Goal: Transaction & Acquisition: Purchase product/service

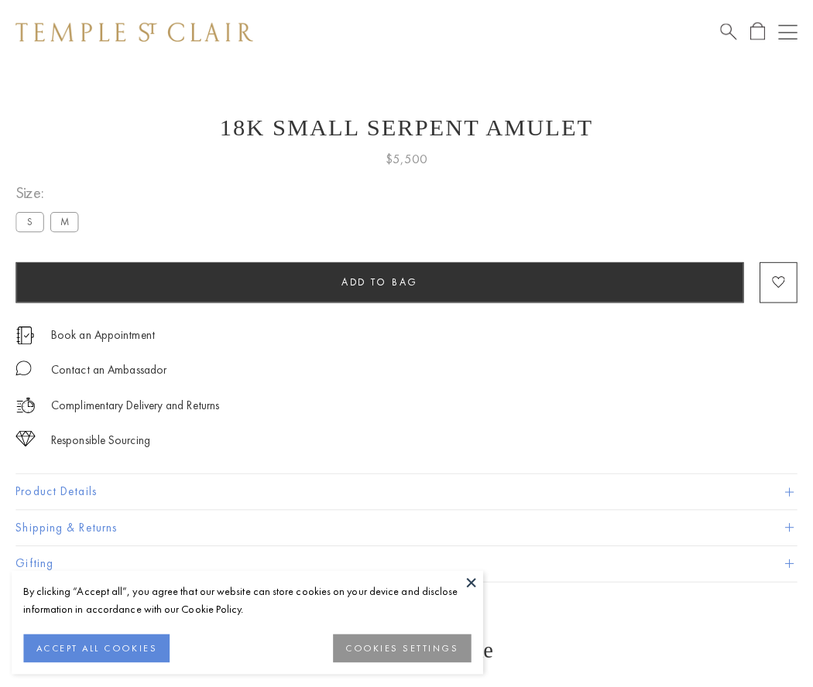
scroll to position [62, 0]
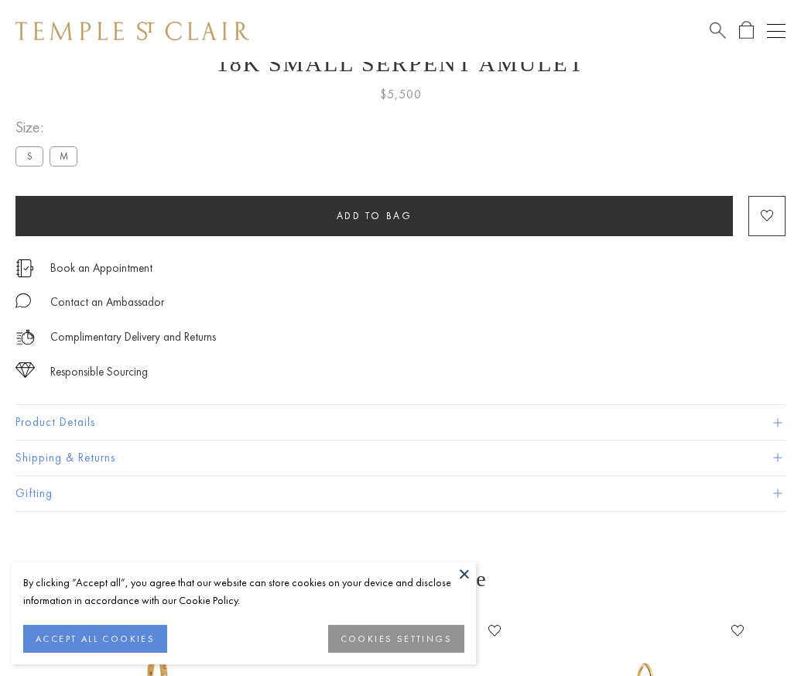
click at [374, 215] on span "Add to bag" at bounding box center [375, 215] width 76 height 13
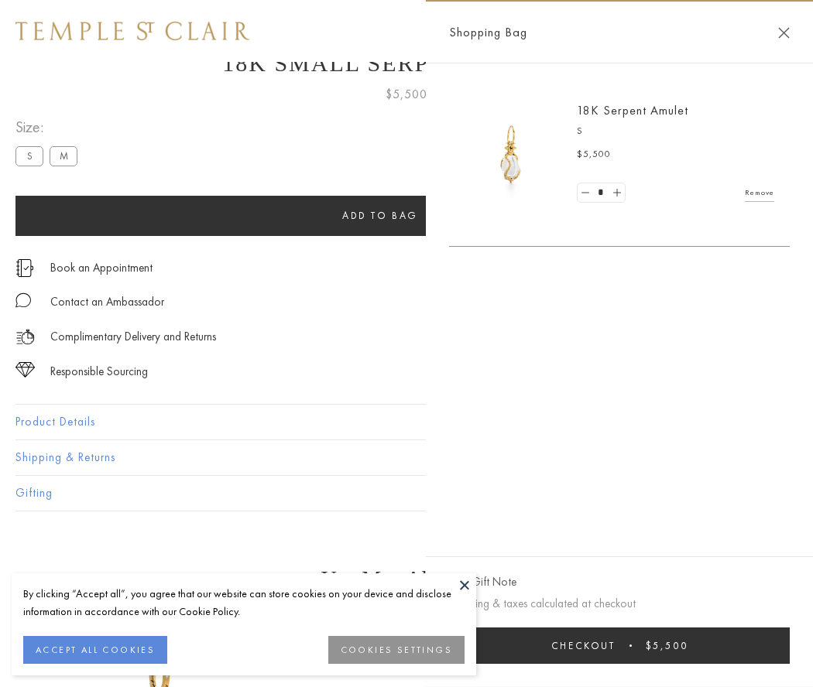
click at [619, 645] on button "Checkout $5,500" at bounding box center [619, 646] width 341 height 36
